Goal: Find specific page/section

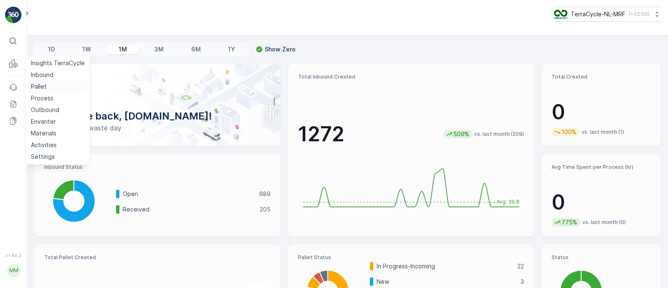
click at [46, 83] on p "Pallet" at bounding box center [39, 86] width 16 height 8
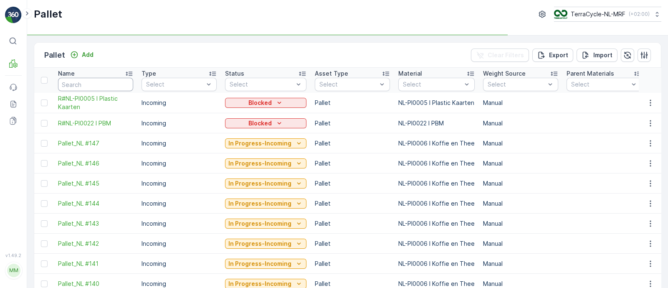
click at [92, 85] on input "text" at bounding box center [95, 84] width 75 height 13
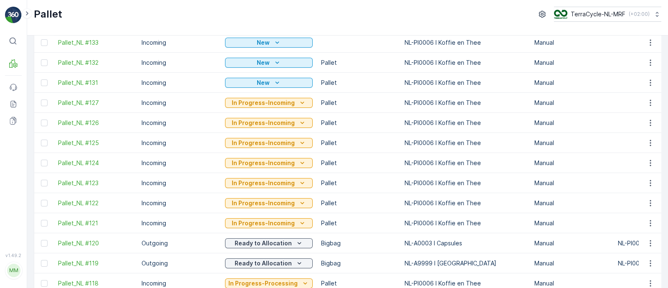
scroll to position [402, 0]
click at [71, 220] on span "Pallet_NL #121" at bounding box center [95, 222] width 75 height 8
